Goal: Task Accomplishment & Management: Use online tool/utility

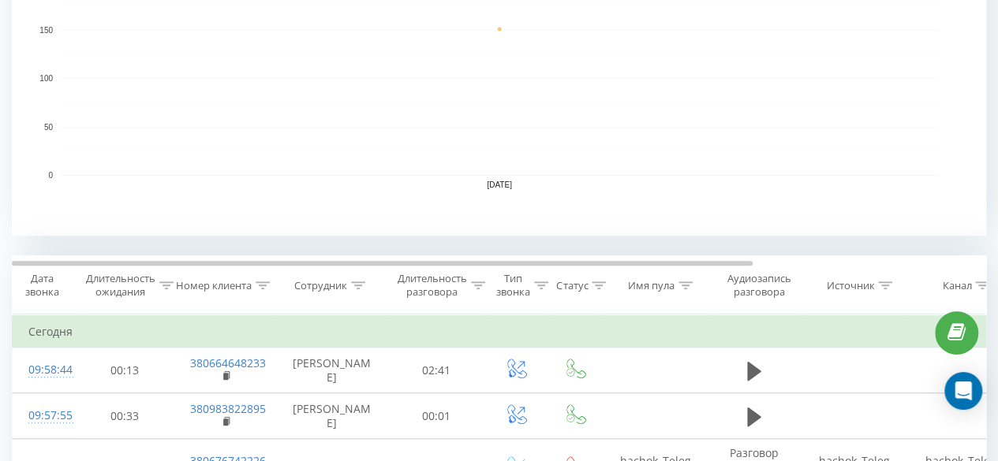
scroll to position [473, 0]
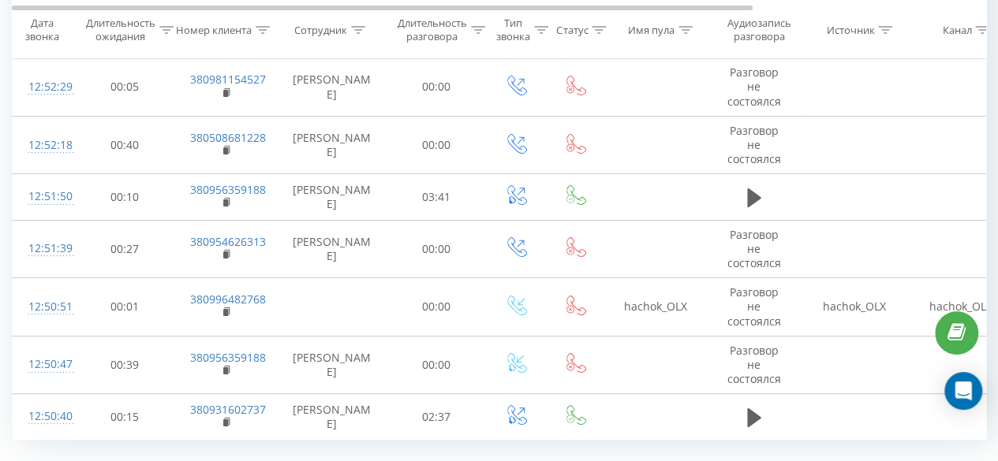
scroll to position [2954, 0]
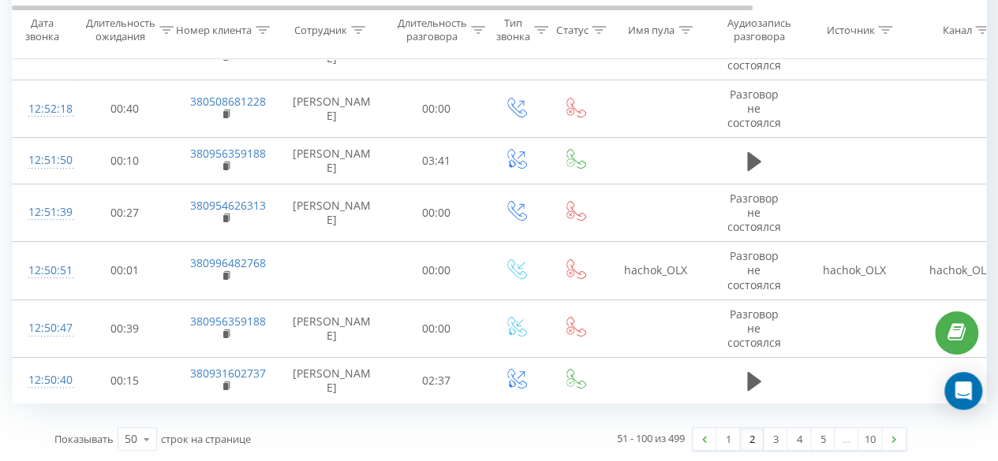
click at [750, 439] on link "2" at bounding box center [752, 439] width 24 height 22
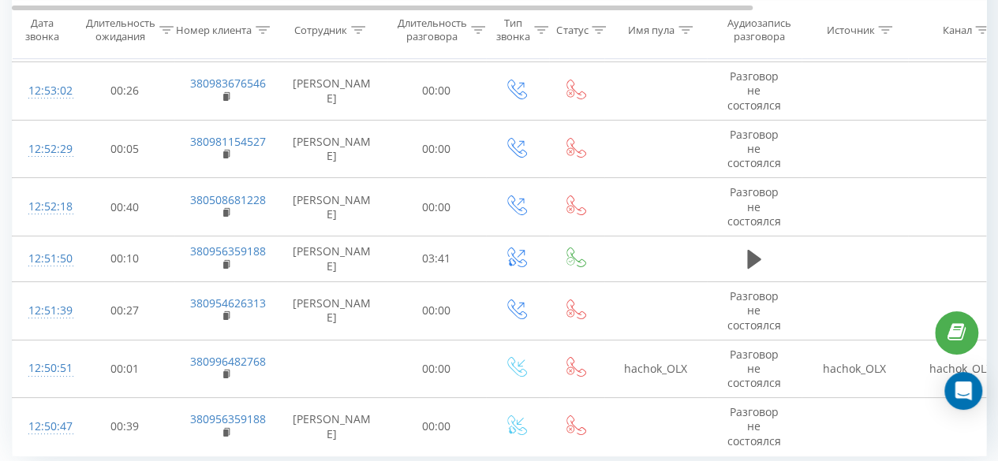
scroll to position [2966, 0]
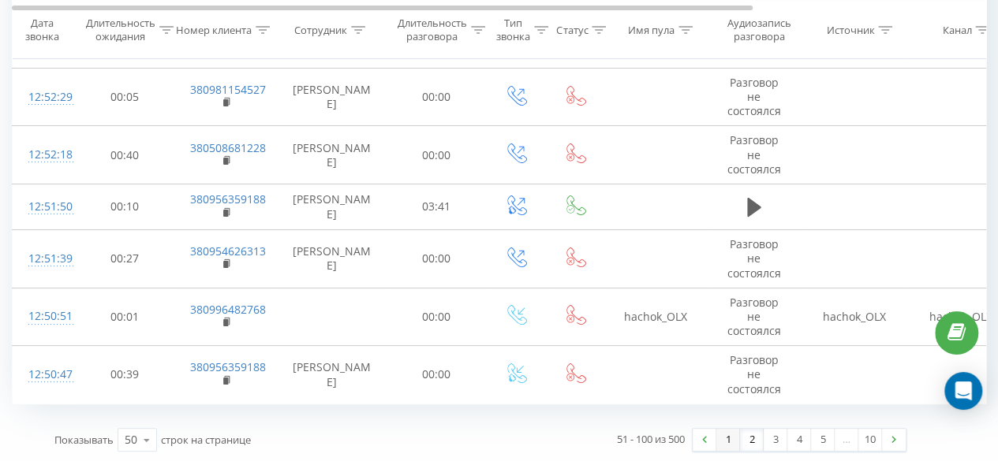
click at [725, 435] on link "1" at bounding box center [728, 440] width 24 height 22
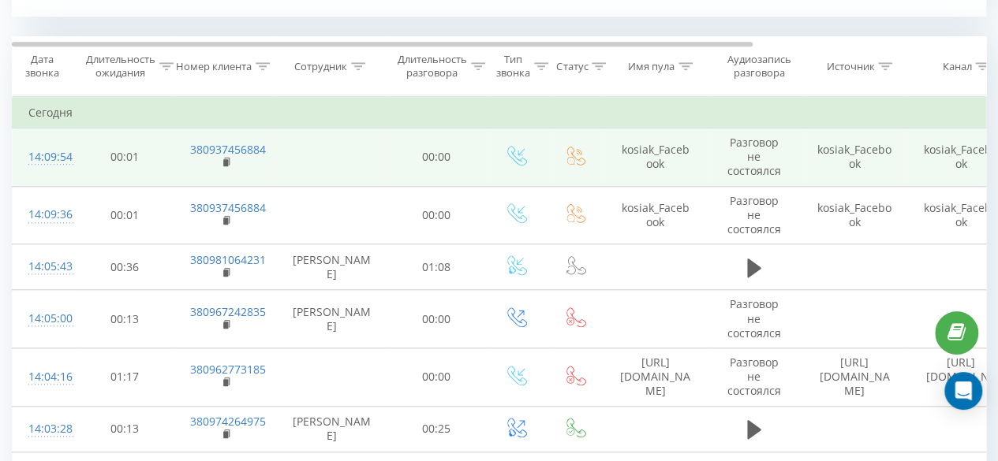
scroll to position [640, 0]
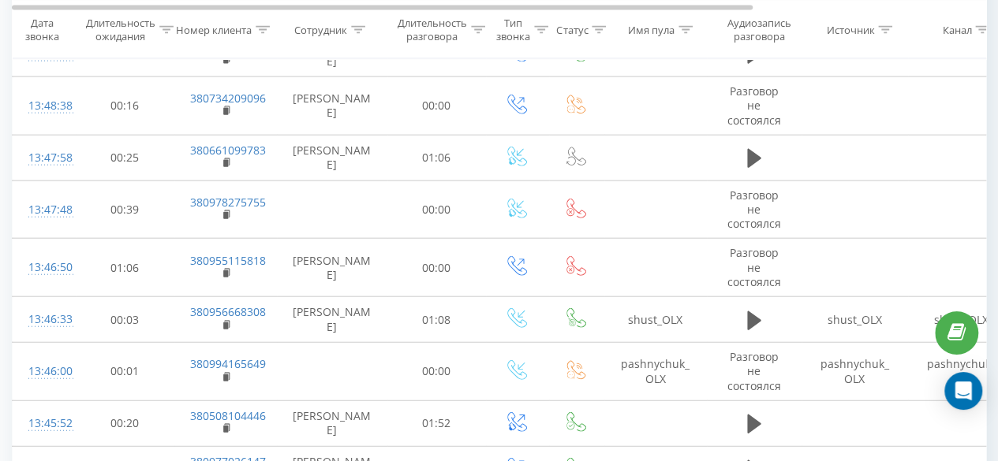
scroll to position [1893, 0]
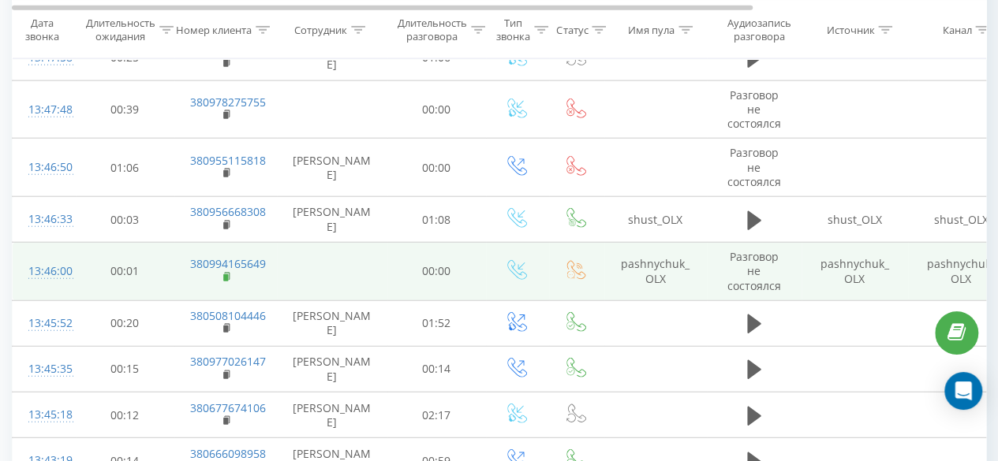
click at [224, 274] on rect at bounding box center [225, 277] width 5 height 7
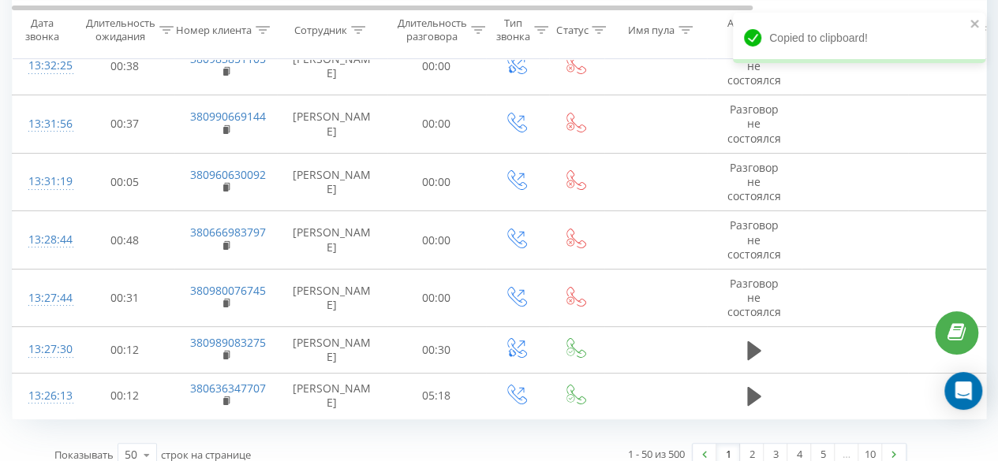
scroll to position [2966, 0]
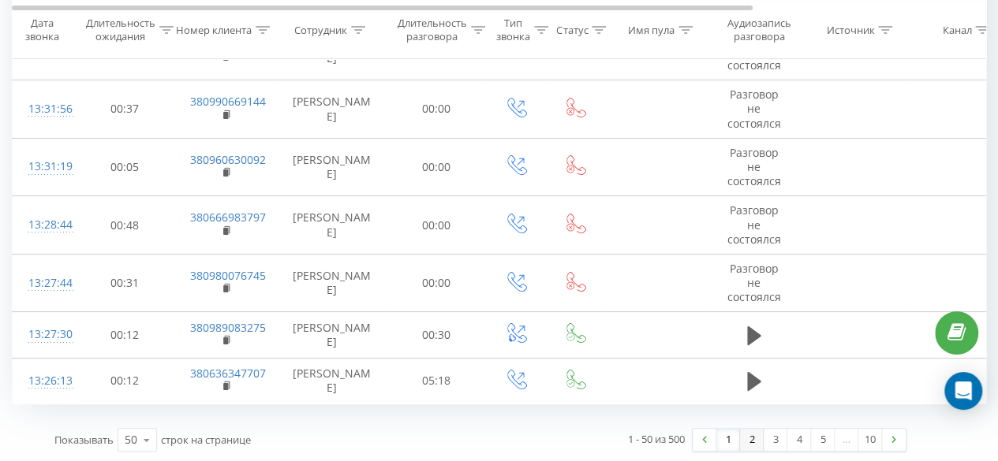
click at [756, 436] on link "2" at bounding box center [752, 440] width 24 height 22
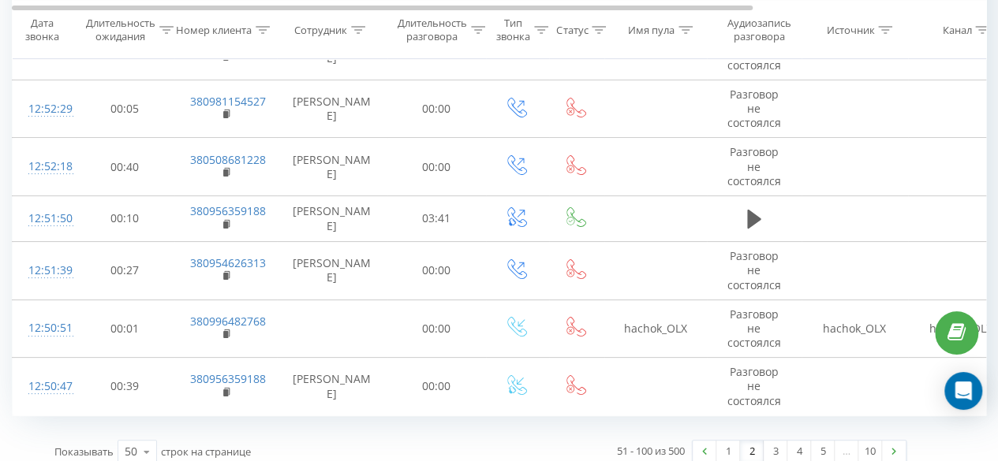
scroll to position [2966, 0]
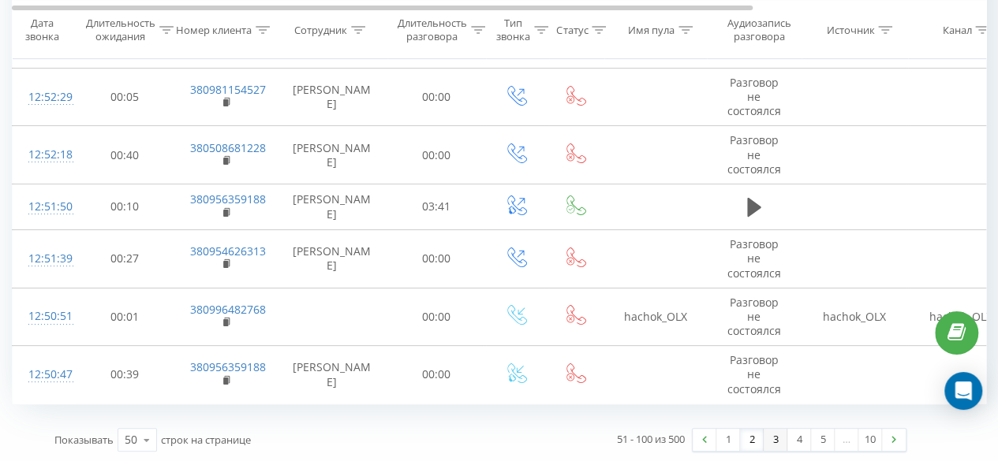
click at [776, 442] on link "3" at bounding box center [775, 440] width 24 height 22
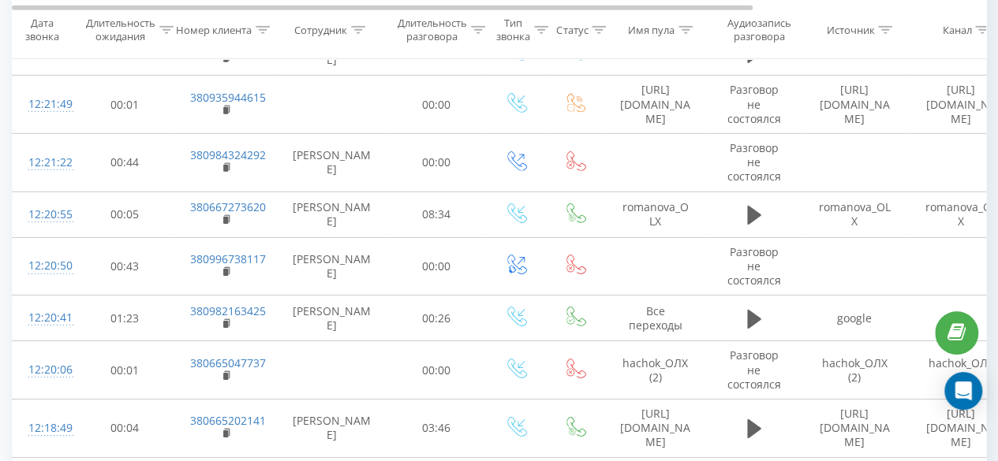
scroll to position [2297, 0]
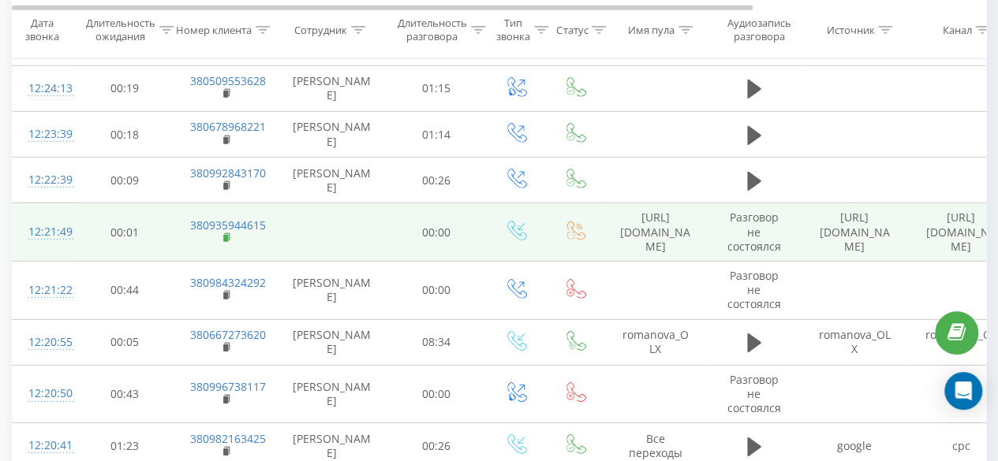
click at [226, 235] on rect at bounding box center [225, 238] width 5 height 7
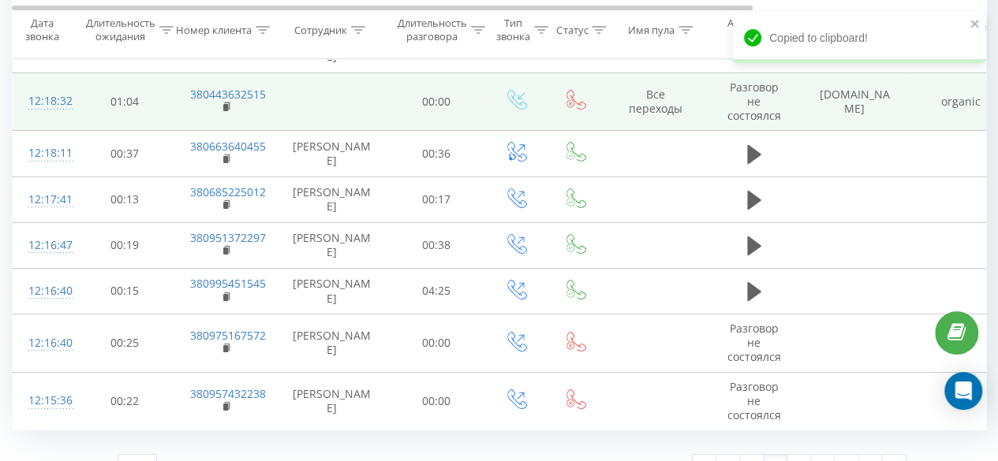
scroll to position [2857, 0]
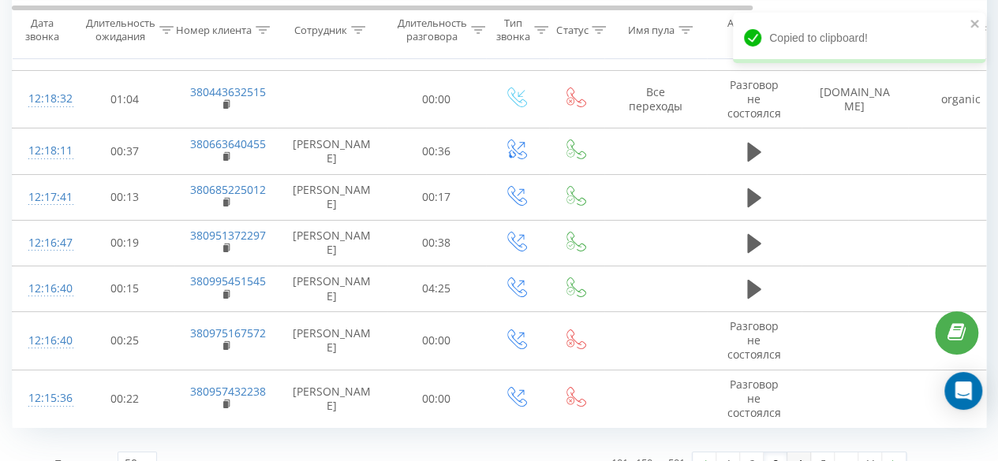
click at [799, 453] on link "4" at bounding box center [799, 464] width 24 height 22
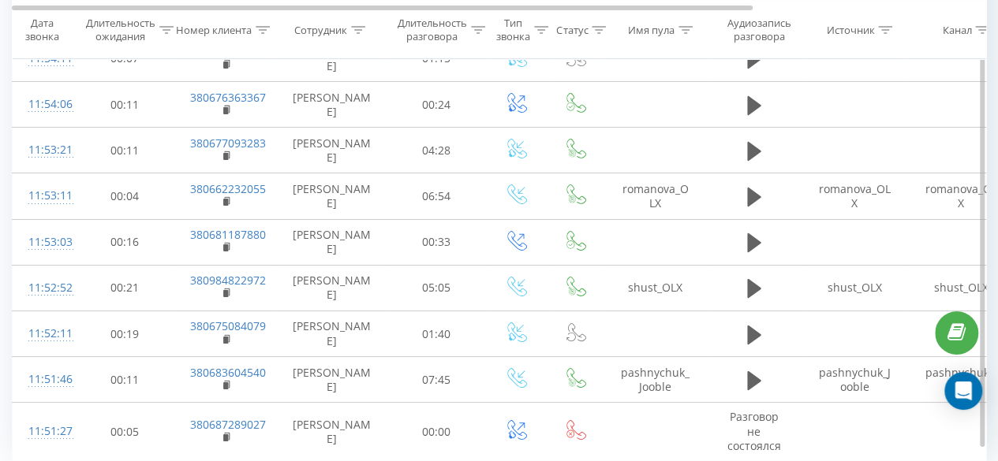
scroll to position [2894, 0]
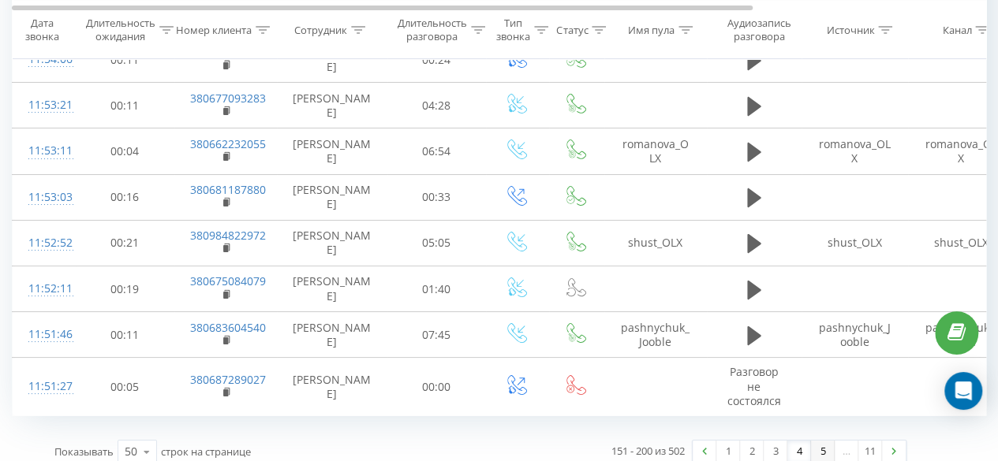
click at [823, 441] on link "5" at bounding box center [823, 452] width 24 height 22
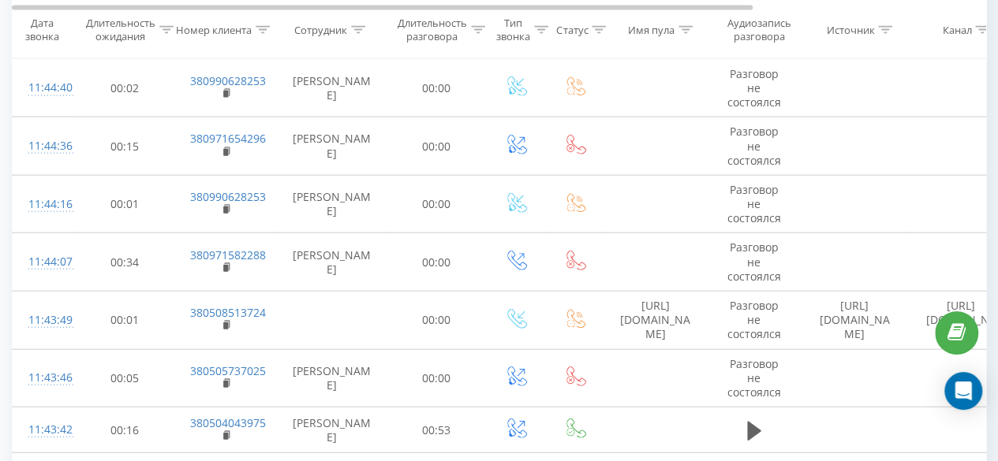
scroll to position [1823, 0]
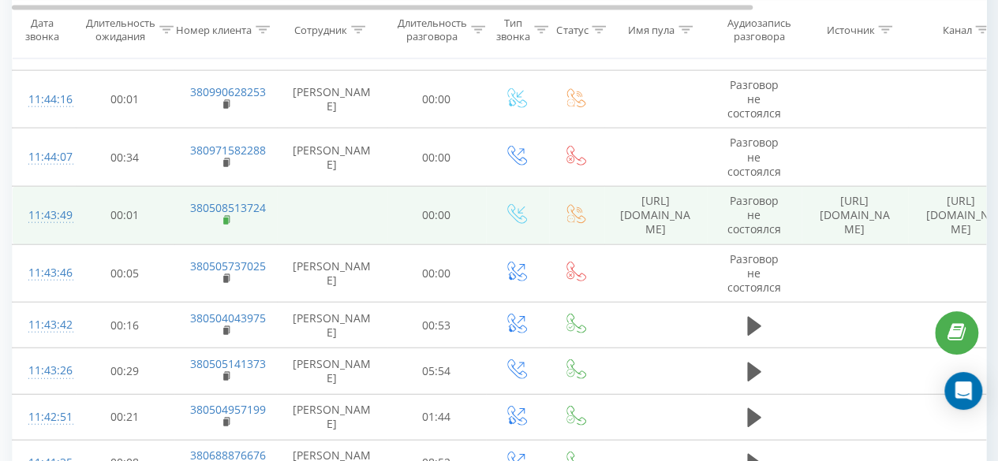
click at [223, 218] on rect at bounding box center [225, 221] width 5 height 7
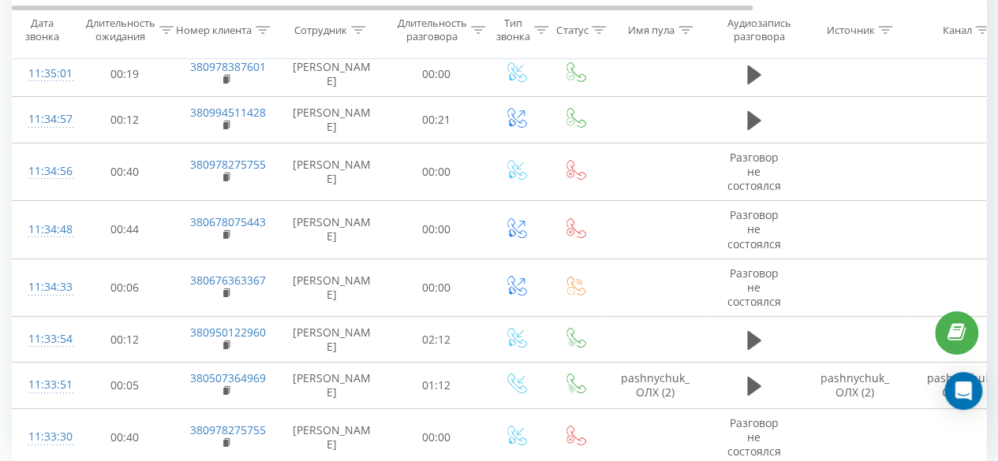
scroll to position [2966, 0]
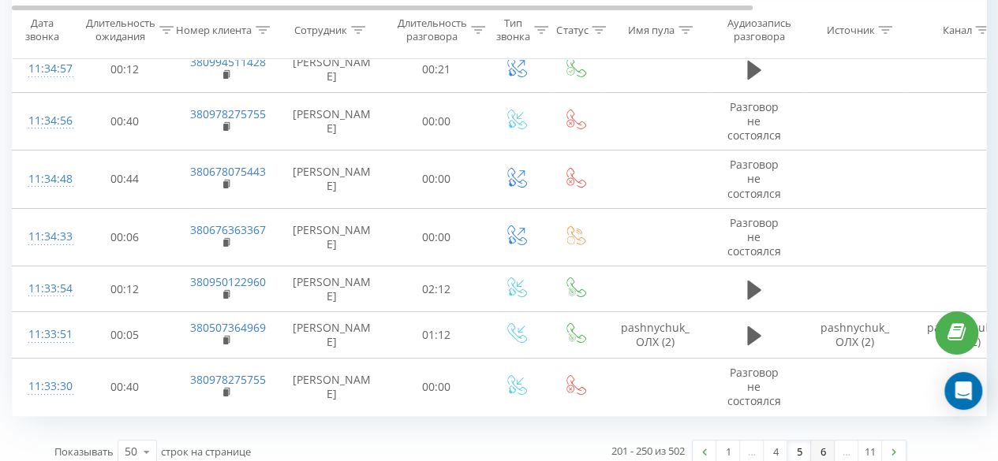
click at [816, 441] on link "6" at bounding box center [823, 452] width 24 height 22
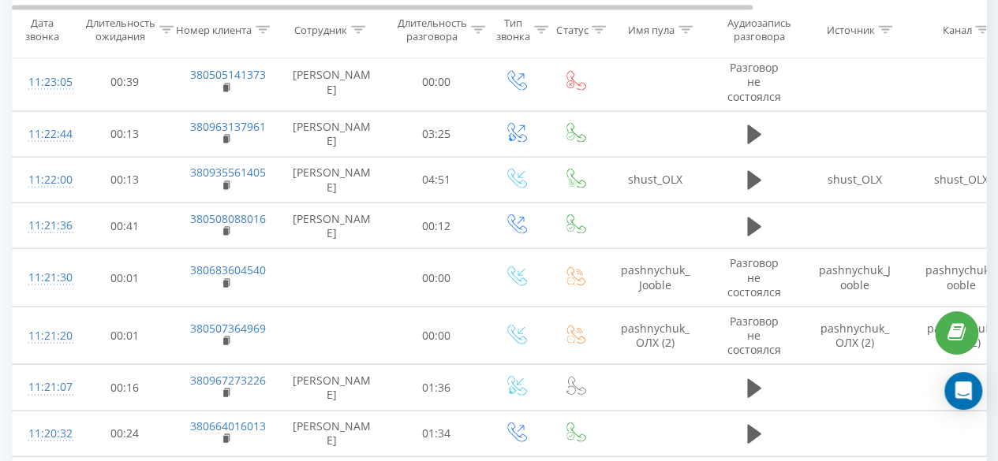
scroll to position [1666, 0]
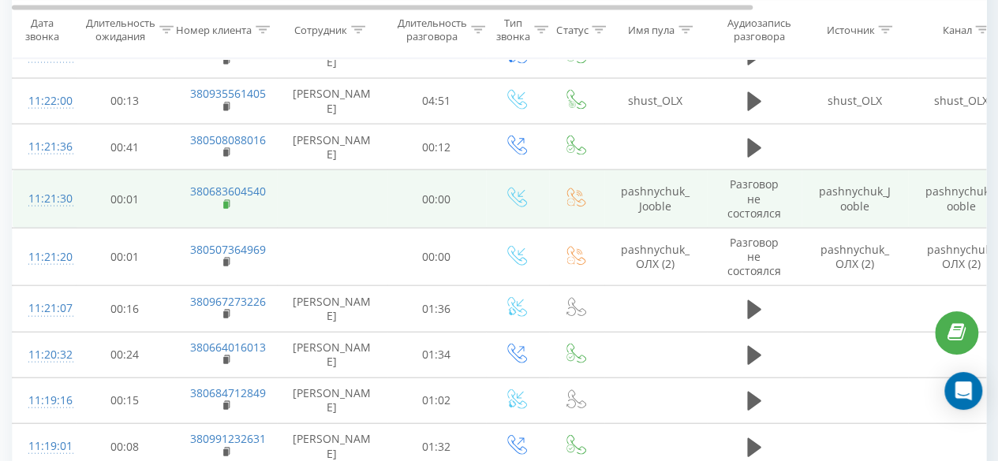
click at [227, 206] on icon at bounding box center [227, 203] width 6 height 7
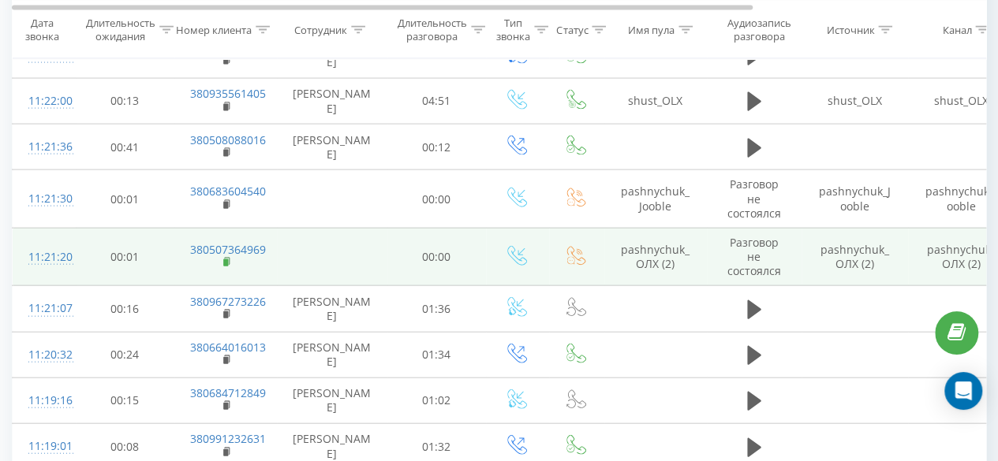
click at [227, 267] on rect at bounding box center [225, 262] width 5 height 7
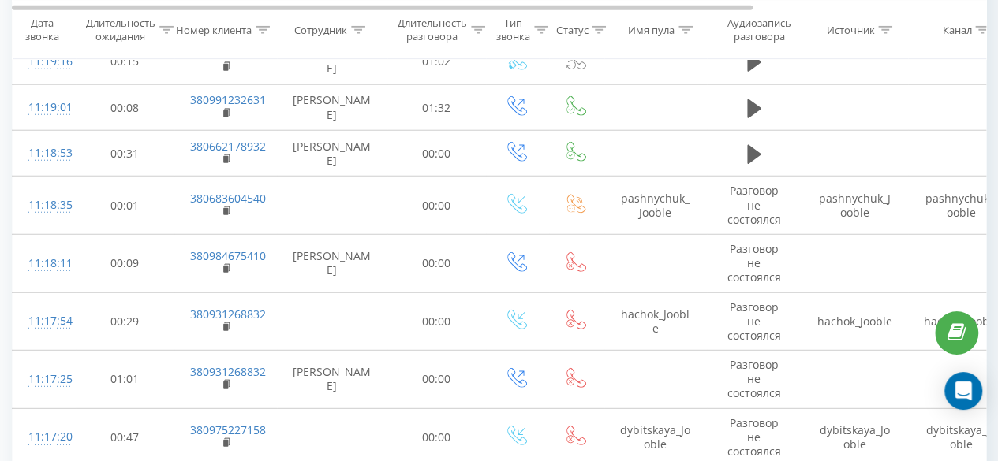
scroll to position [2060, 0]
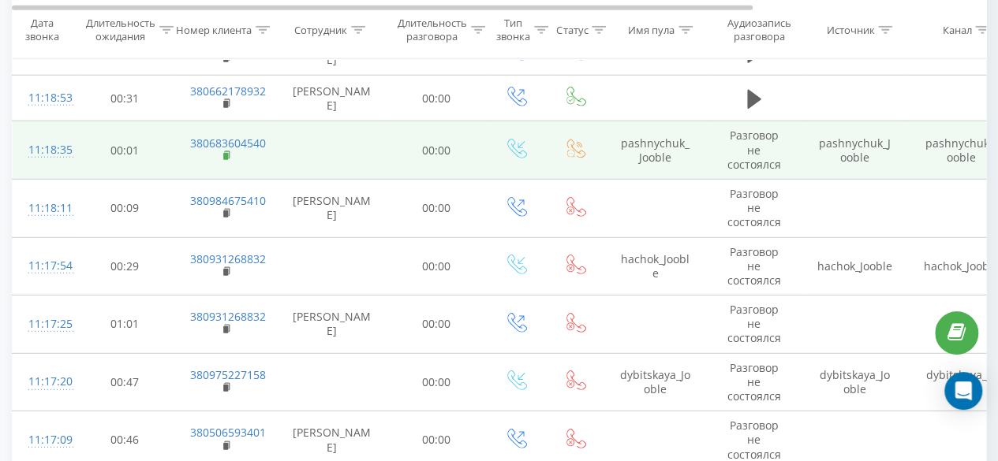
click at [226, 160] on rect at bounding box center [225, 156] width 5 height 7
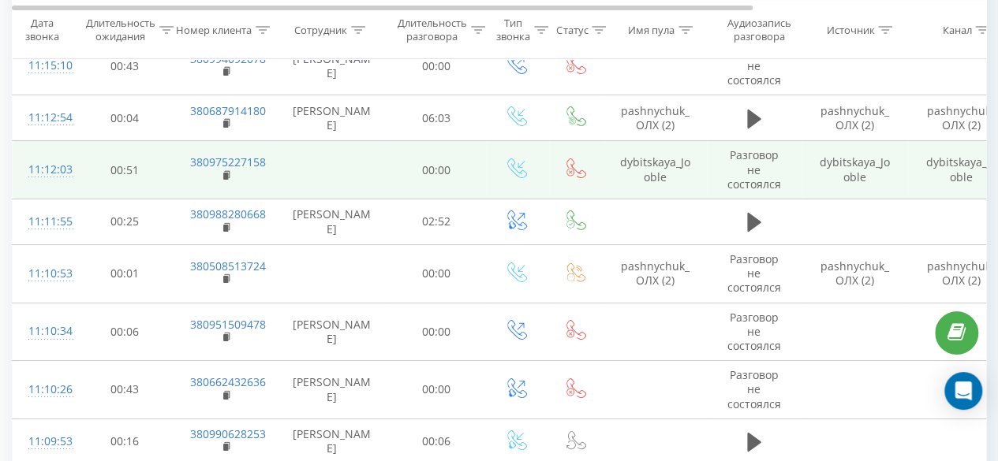
scroll to position [2849, 0]
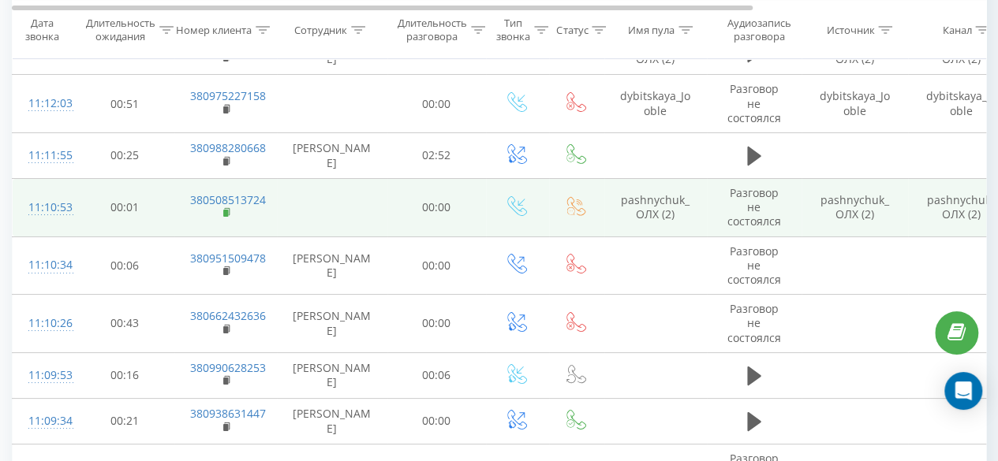
click at [226, 209] on icon at bounding box center [227, 212] width 9 height 11
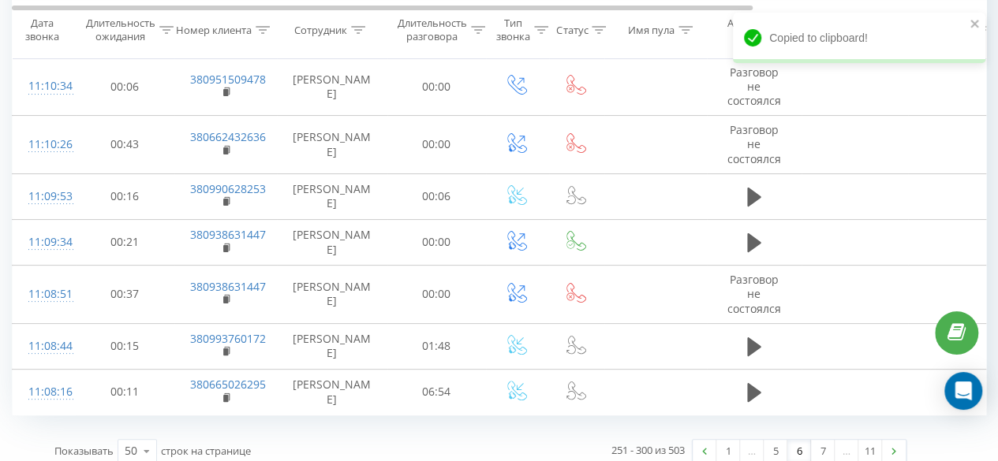
scroll to position [3040, 0]
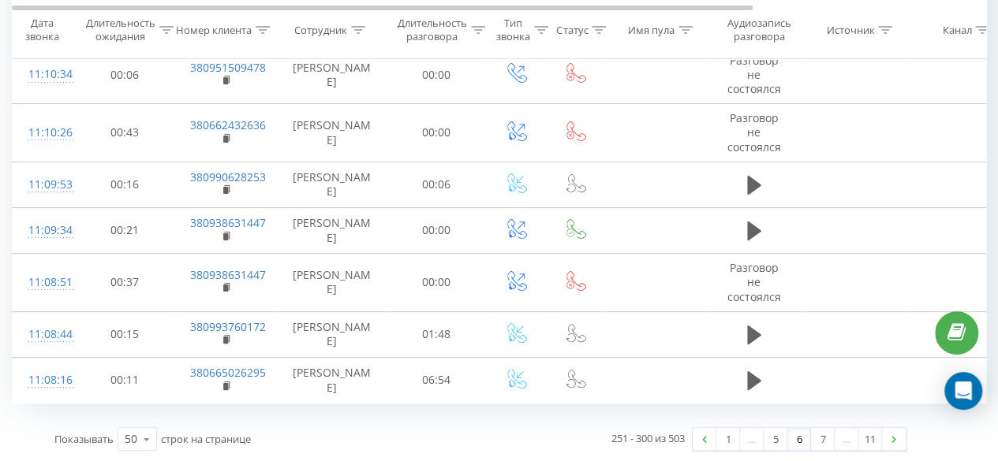
click at [819, 441] on link "7" at bounding box center [823, 439] width 24 height 22
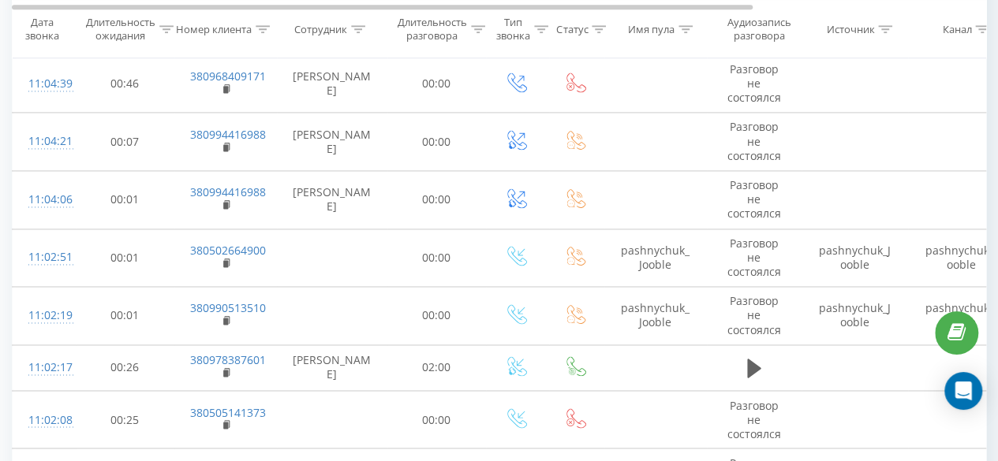
scroll to position [1114, 0]
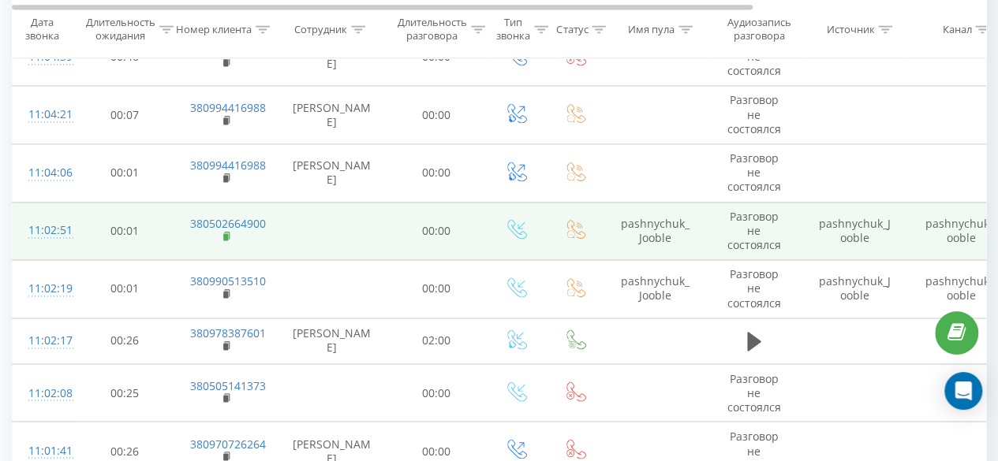
click at [224, 236] on rect at bounding box center [225, 236] width 5 height 7
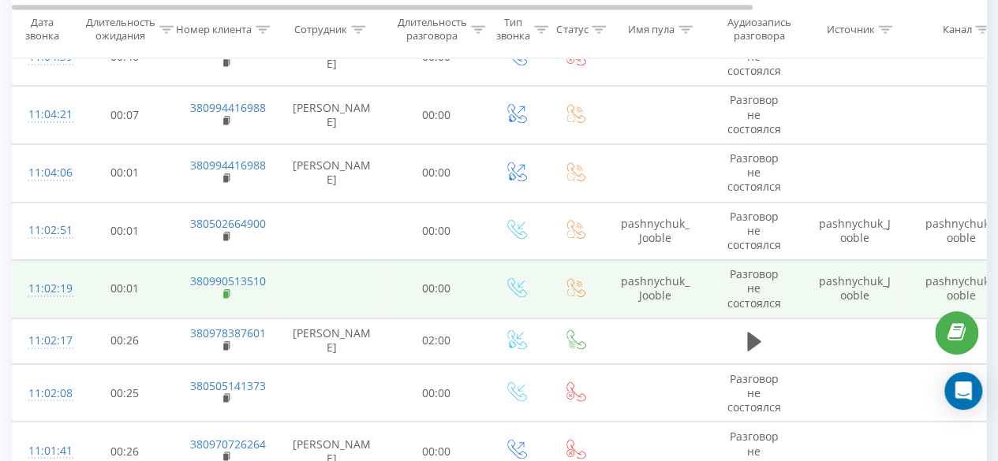
click at [223, 292] on icon at bounding box center [227, 294] width 9 height 11
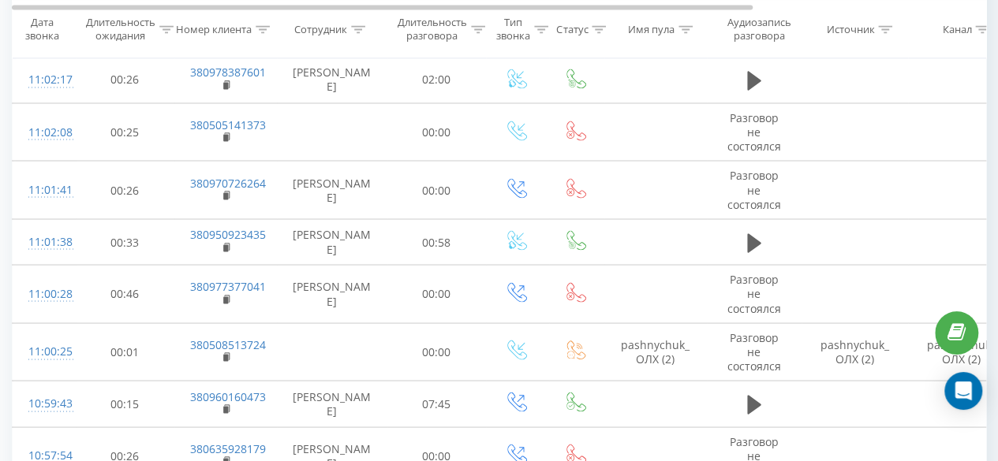
scroll to position [1430, 0]
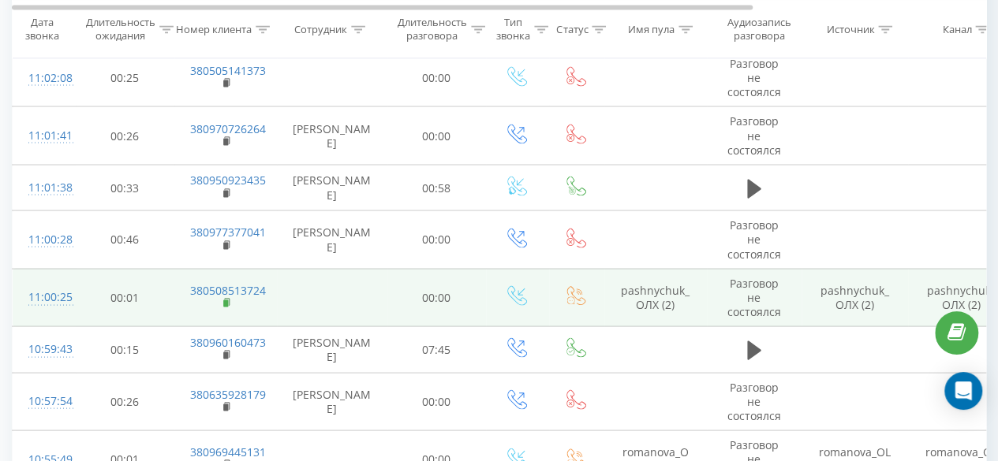
click at [223, 300] on rect at bounding box center [225, 303] width 5 height 7
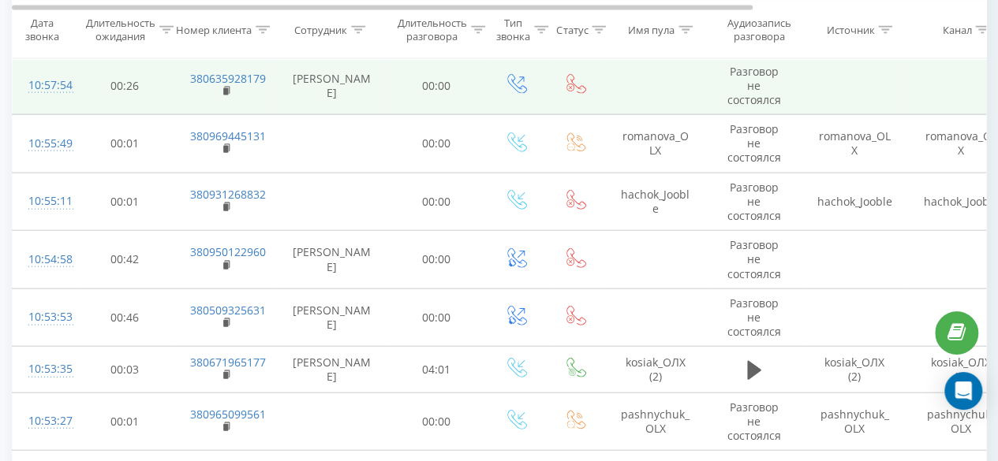
scroll to position [1982, 0]
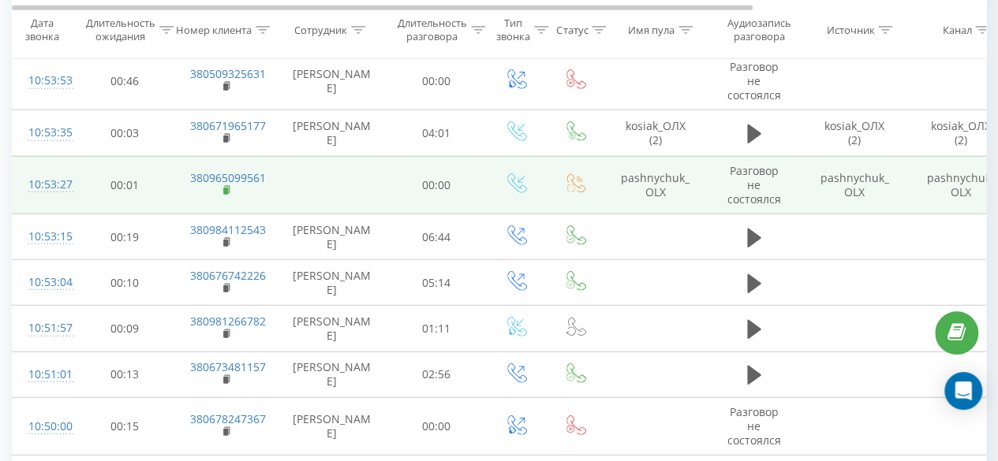
click at [224, 188] on rect at bounding box center [225, 191] width 5 height 7
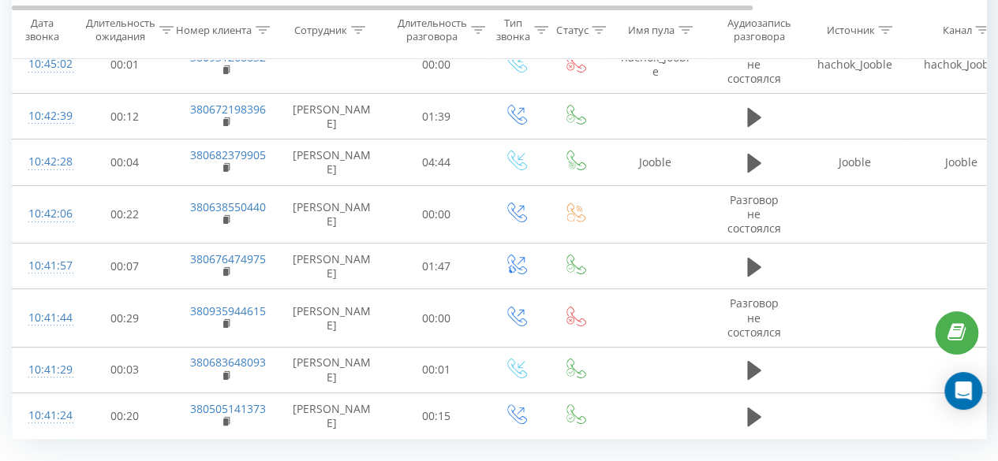
scroll to position [3003, 0]
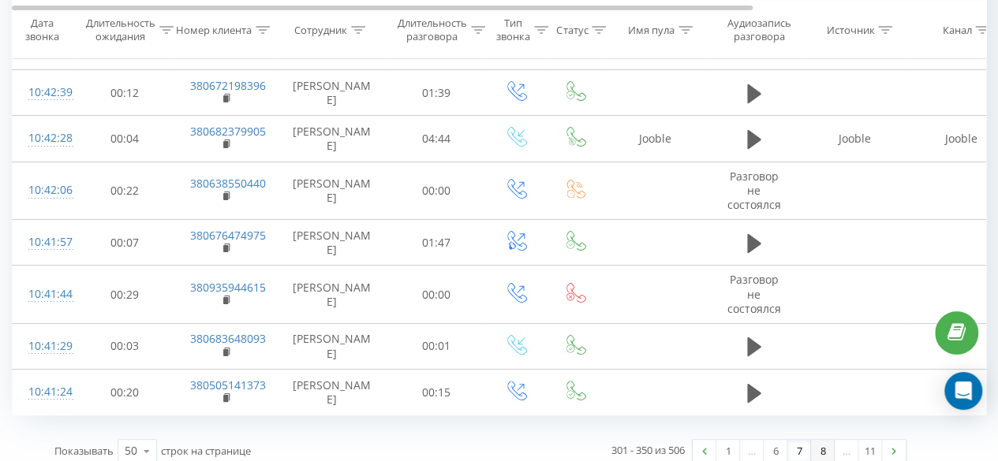
click at [820, 444] on link "8" at bounding box center [823, 451] width 24 height 22
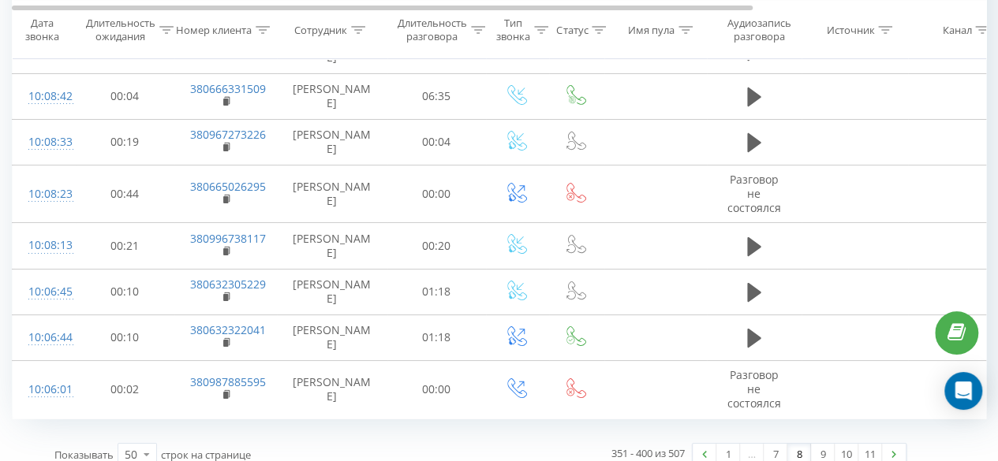
scroll to position [2882, 0]
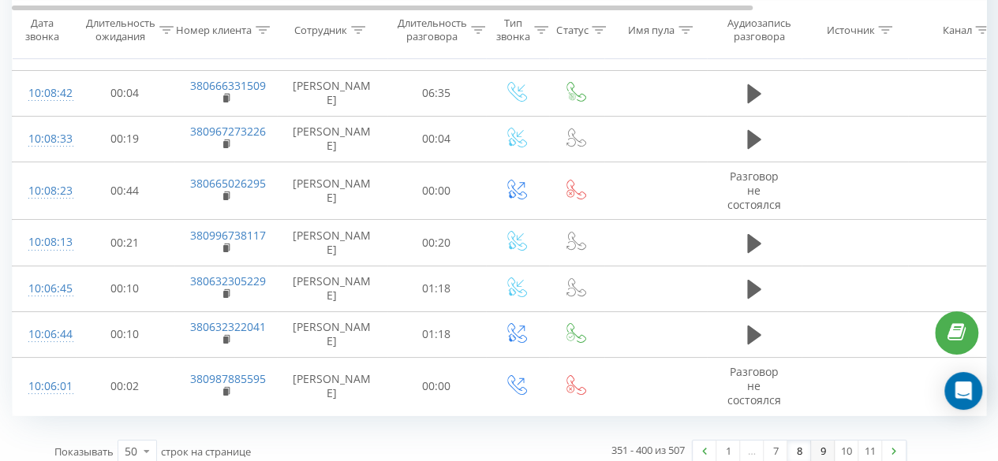
click at [826, 441] on link "9" at bounding box center [823, 452] width 24 height 22
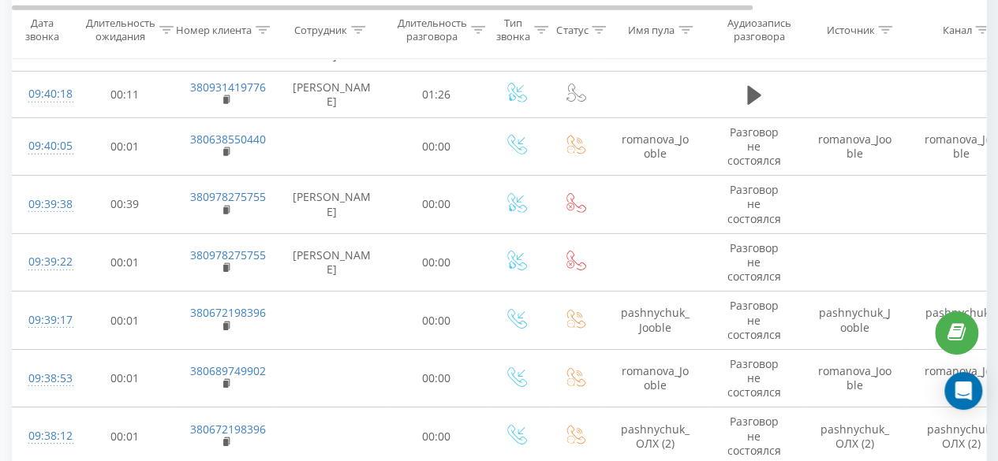
scroll to position [2533, 0]
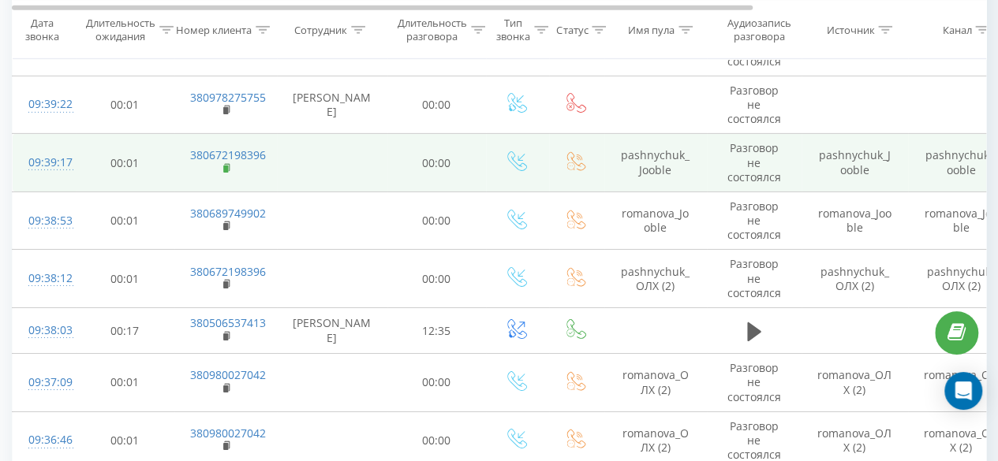
click at [226, 170] on rect at bounding box center [225, 169] width 5 height 7
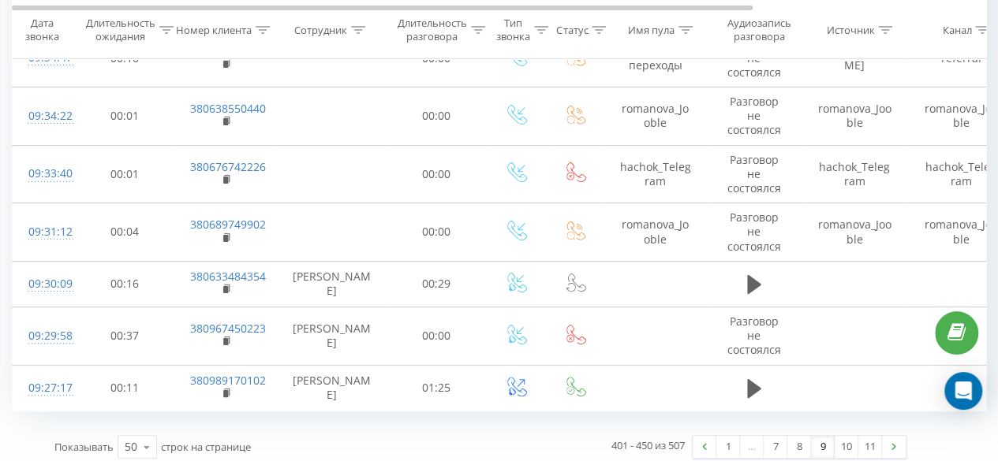
scroll to position [3027, 0]
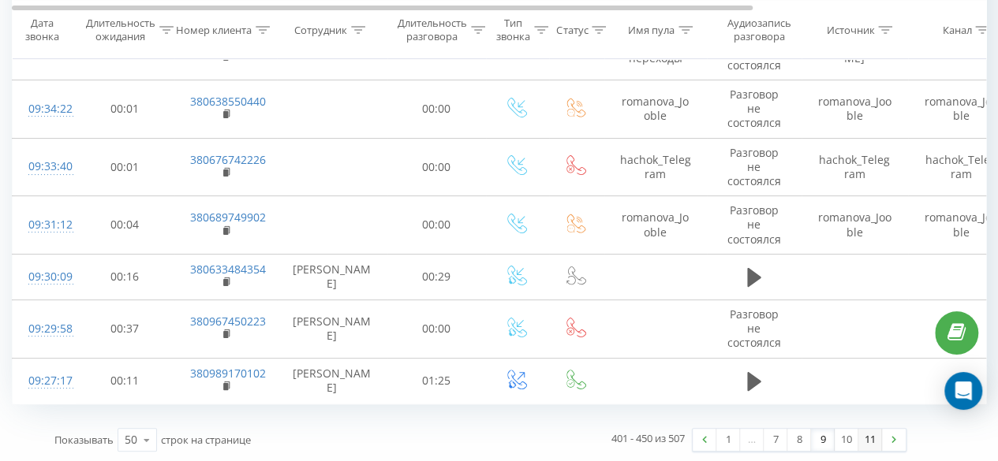
click at [864, 433] on link "11" at bounding box center [870, 440] width 24 height 22
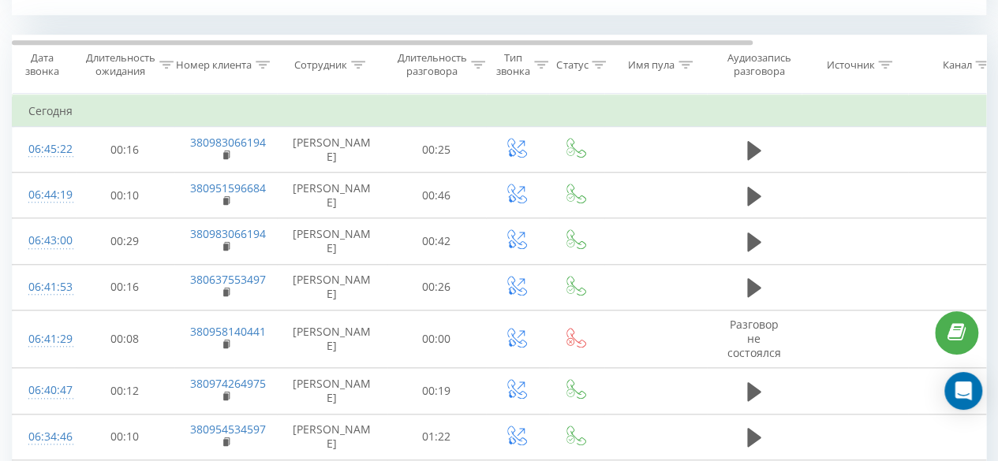
scroll to position [640, 0]
